Goal: Check status: Check status

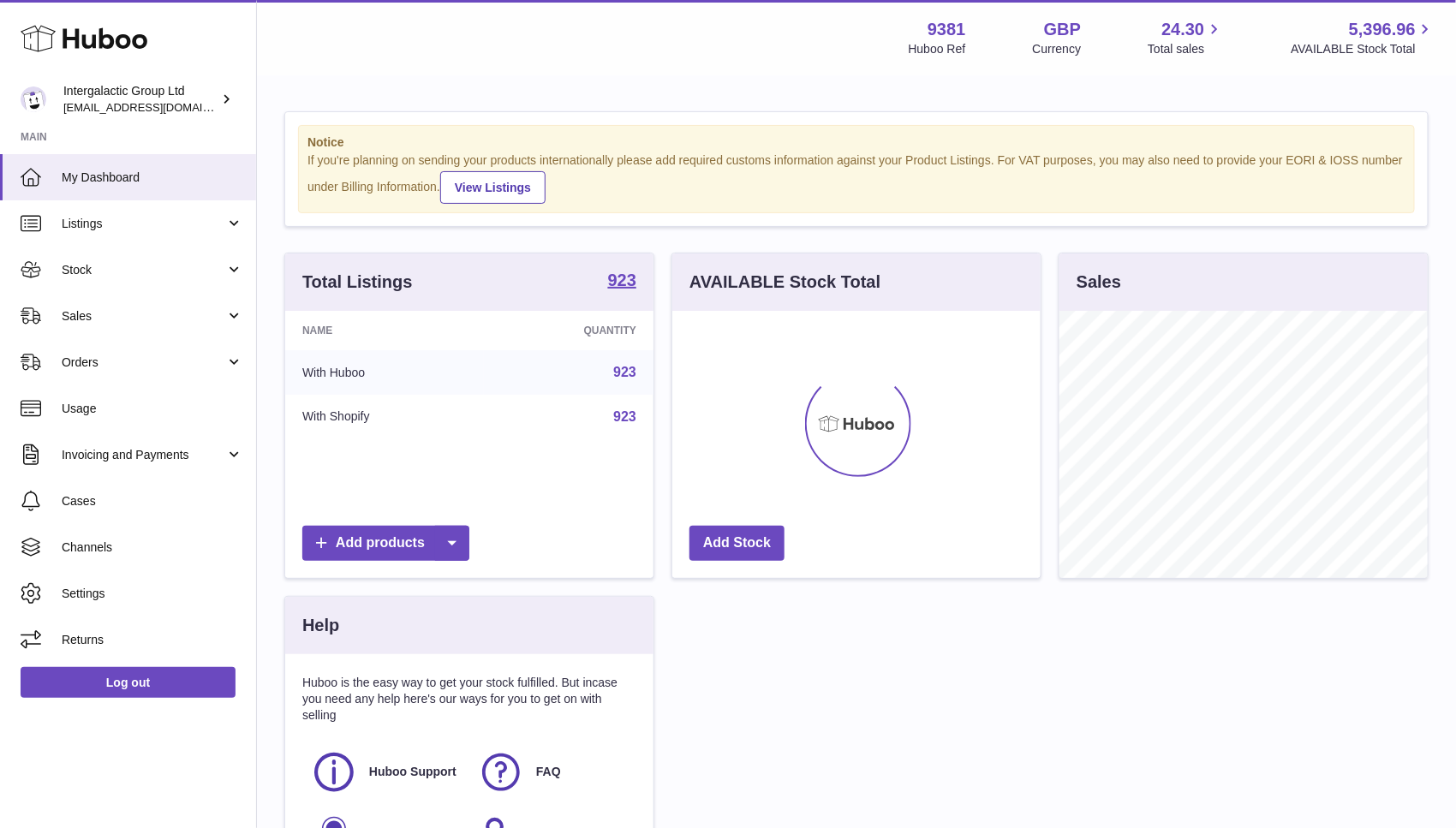
scroll to position [266, 368]
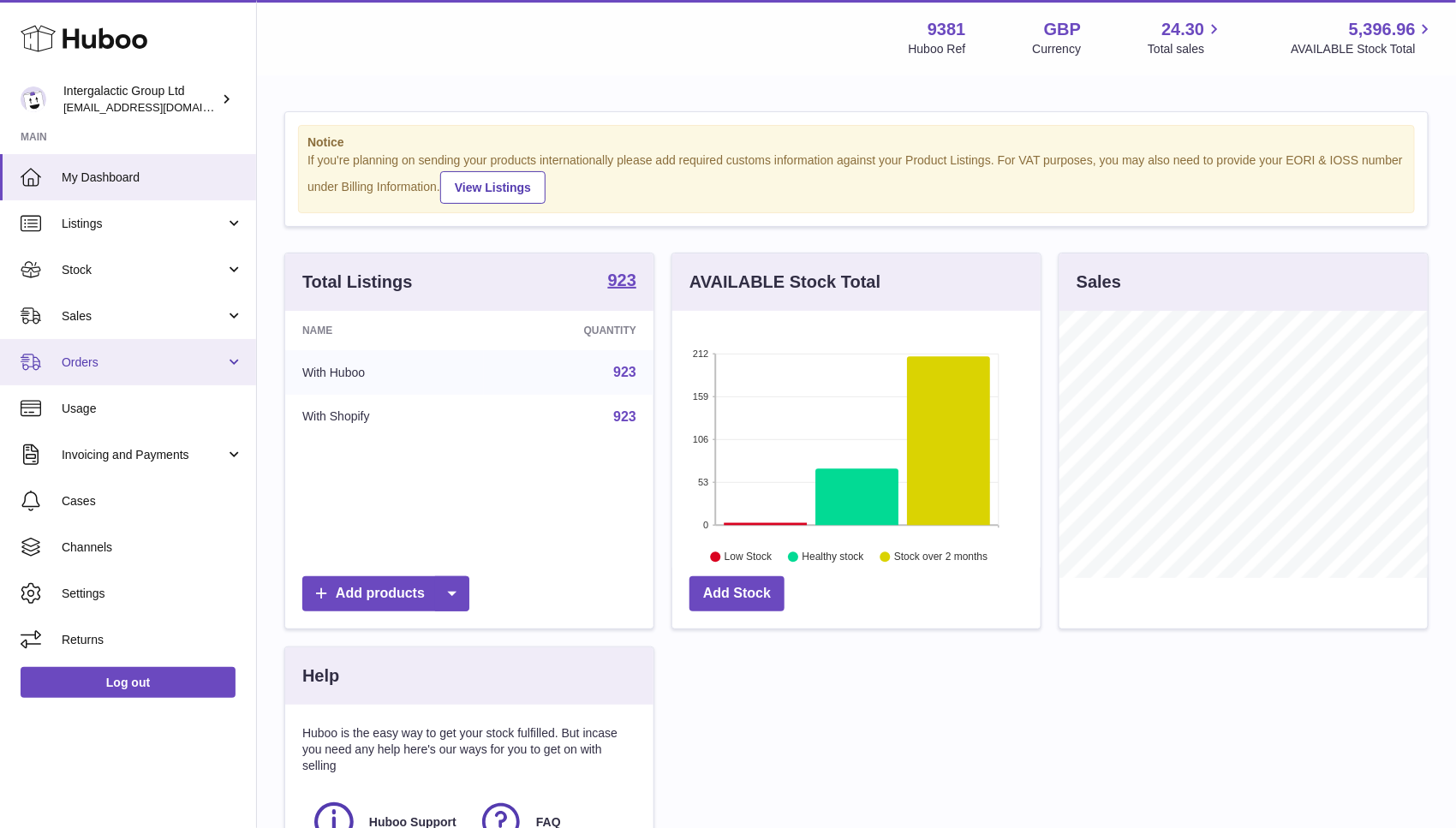
click at [141, 366] on span "Orders" at bounding box center [144, 362] width 164 height 16
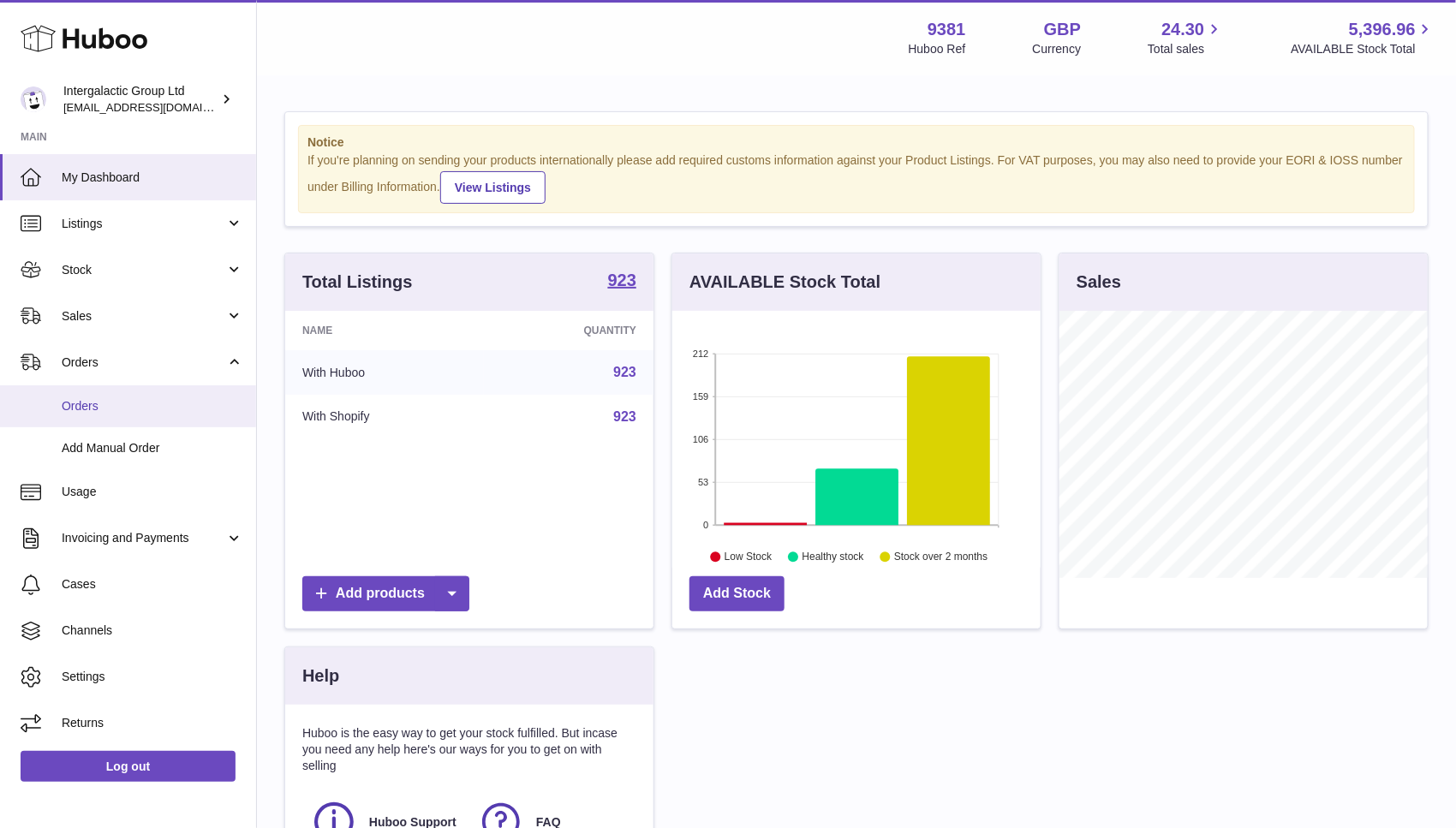
click at [120, 402] on span "Orders" at bounding box center [152, 406] width 181 height 16
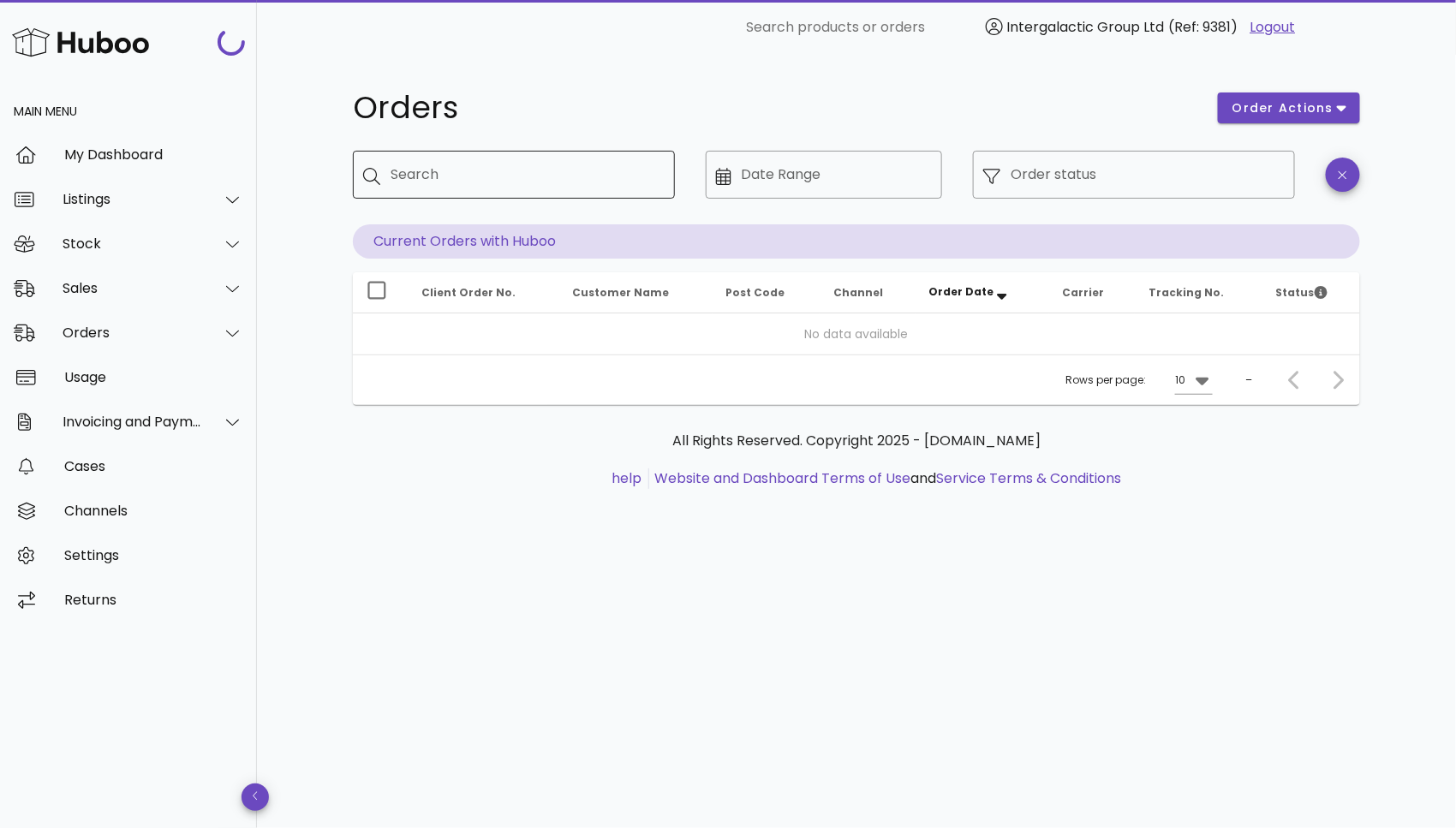
click at [454, 189] on div "Search" at bounding box center [525, 174] width 271 height 48
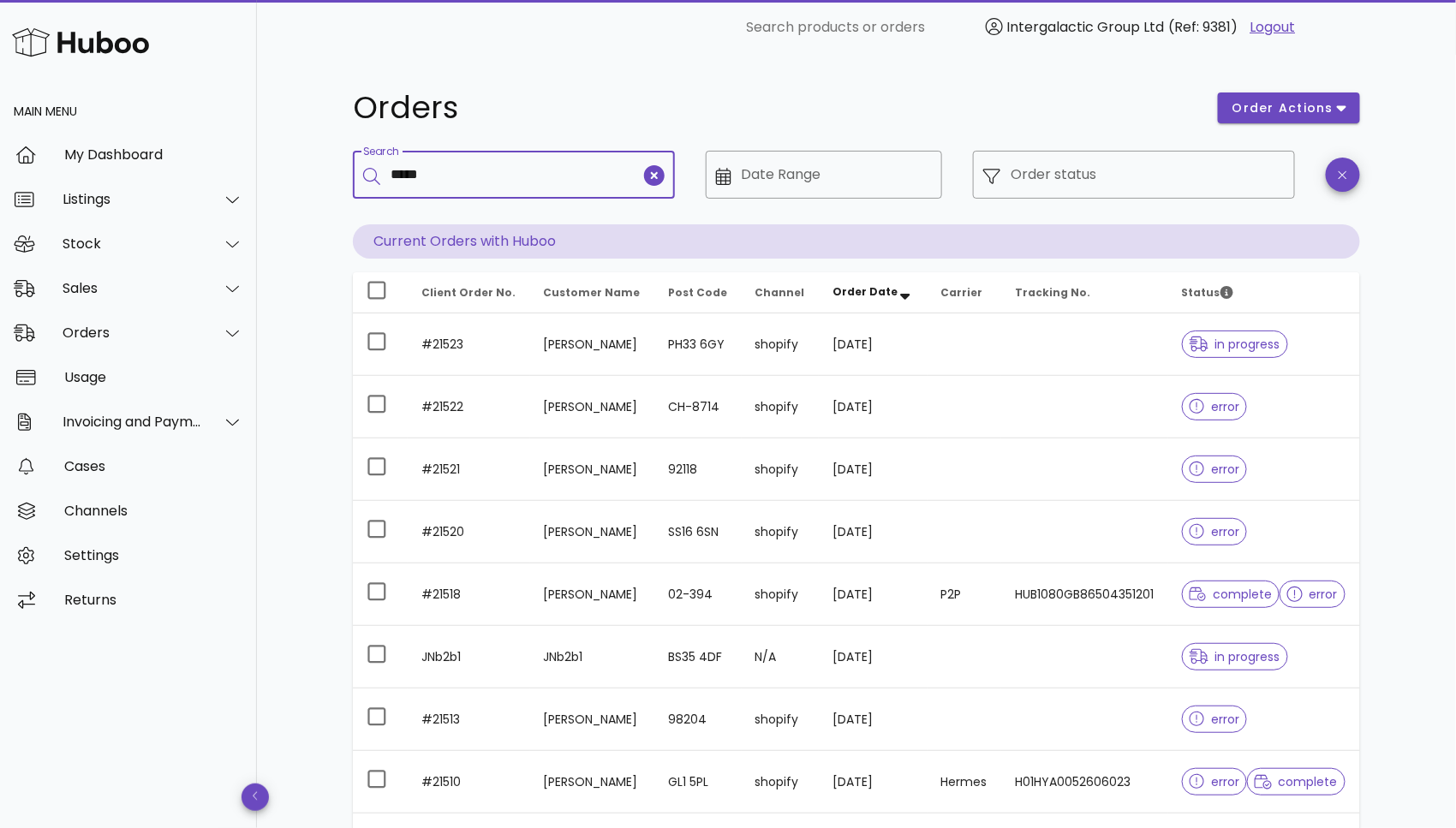
type input "*****"
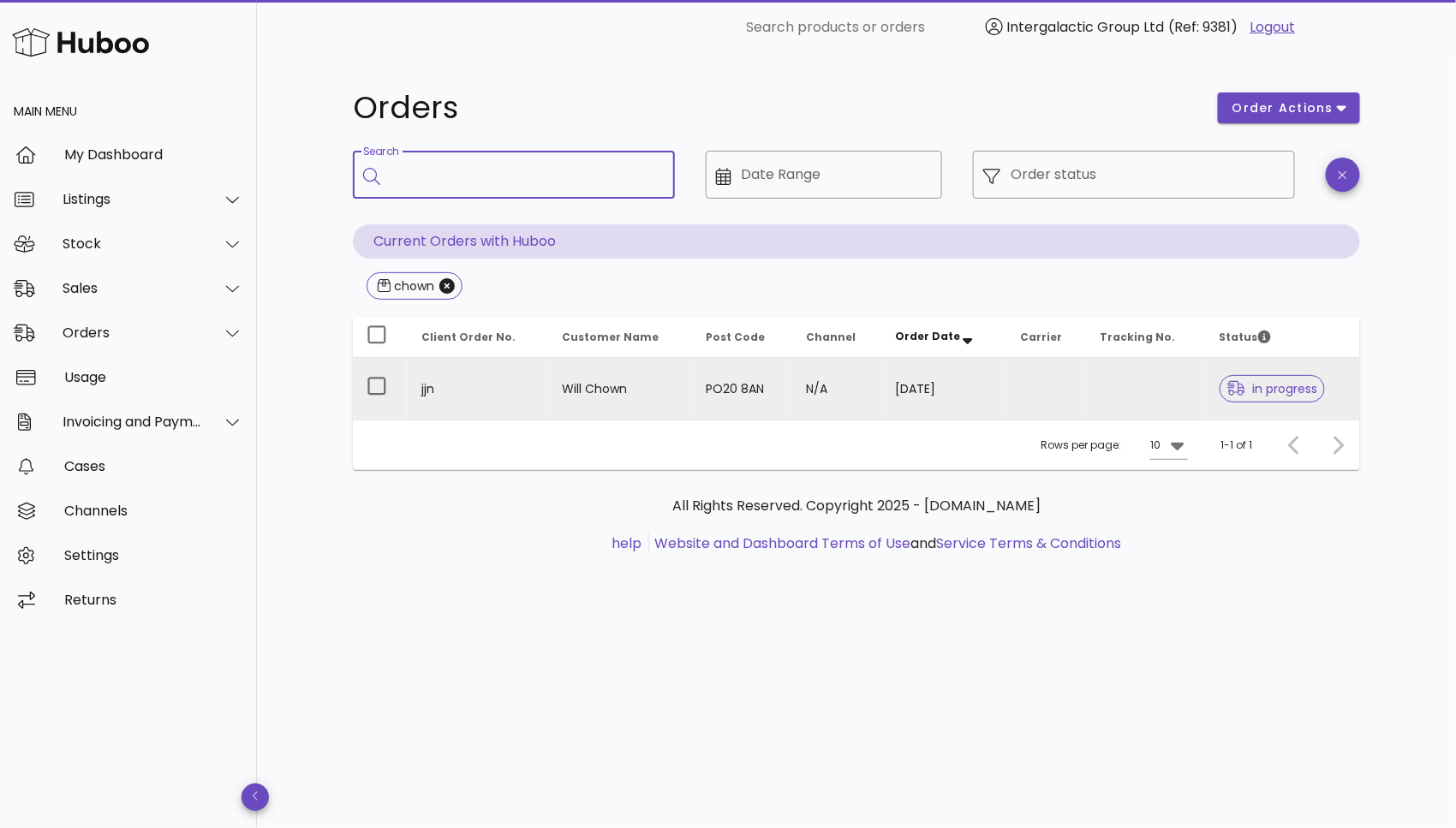
click at [1046, 391] on td at bounding box center [1046, 388] width 81 height 62
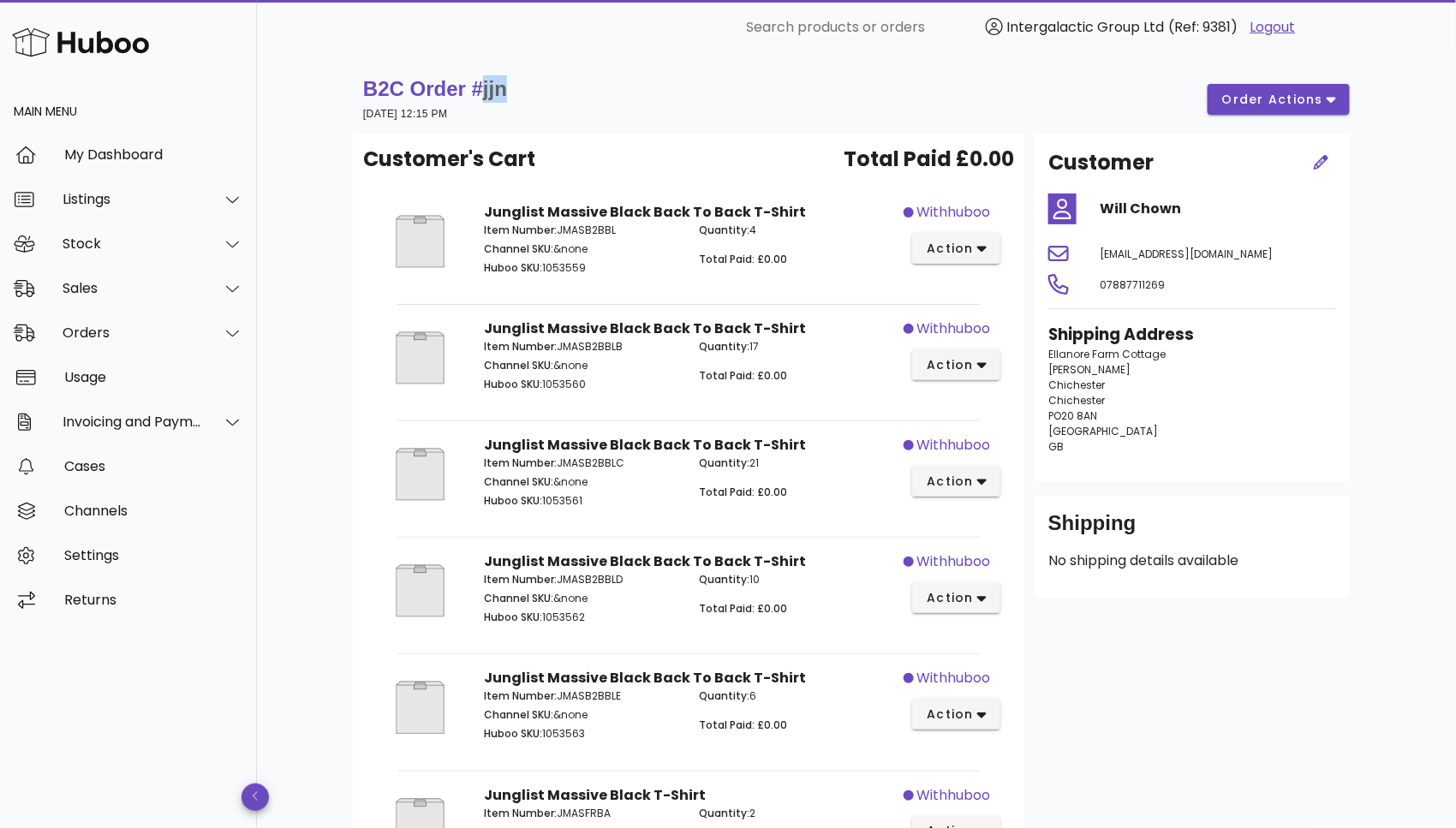
drag, startPoint x: 517, startPoint y: 93, endPoint x: 483, endPoint y: 93, distance: 34.0
click at [483, 93] on h1 "B2C Order # jjn" at bounding box center [435, 89] width 144 height 27
